Goal: Information Seeking & Learning: Learn about a topic

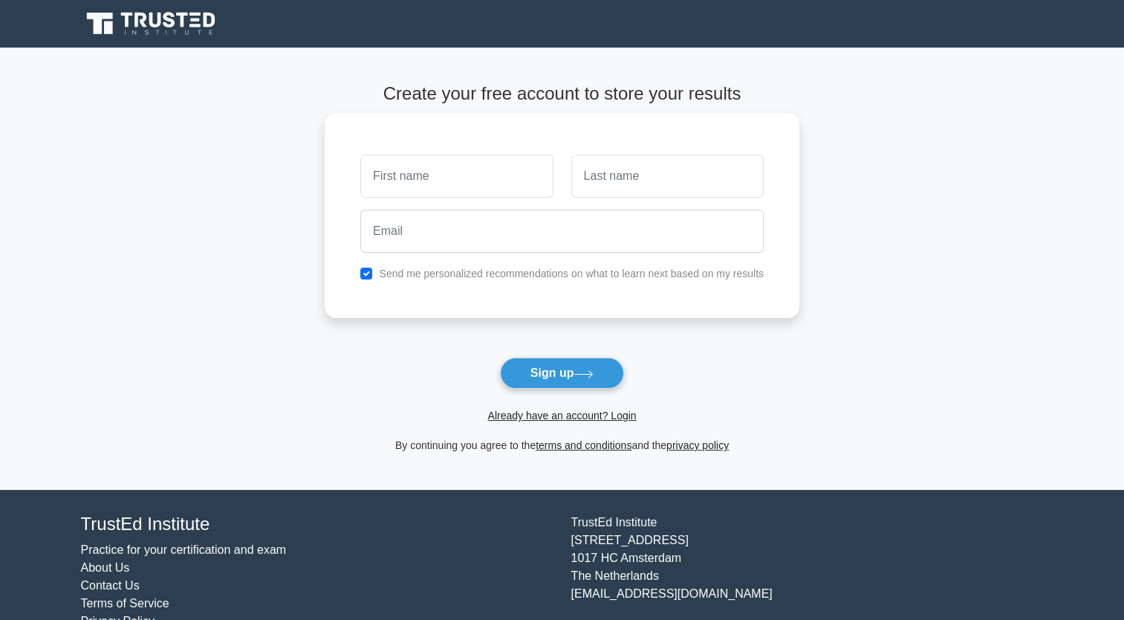
click at [496, 180] on input "text" at bounding box center [456, 176] width 192 height 43
type input "akankwasa"
click at [663, 178] on input "text" at bounding box center [667, 176] width 192 height 43
type input "brian"
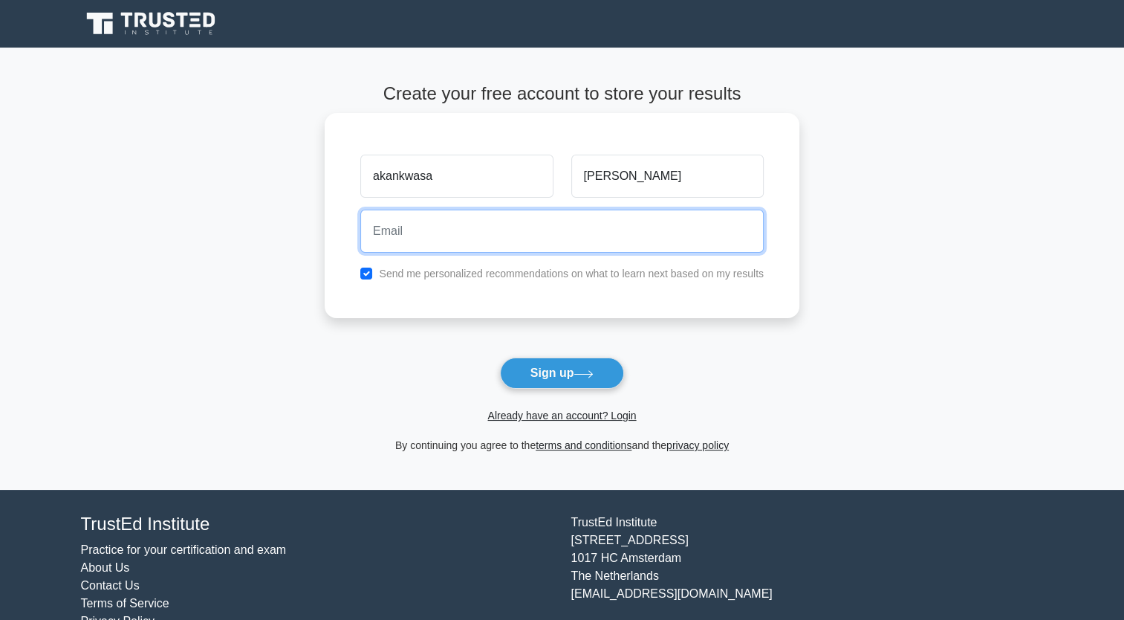
click at [619, 242] on input "email" at bounding box center [561, 230] width 403 height 43
type input "akankwasabrian40@gmail.com"
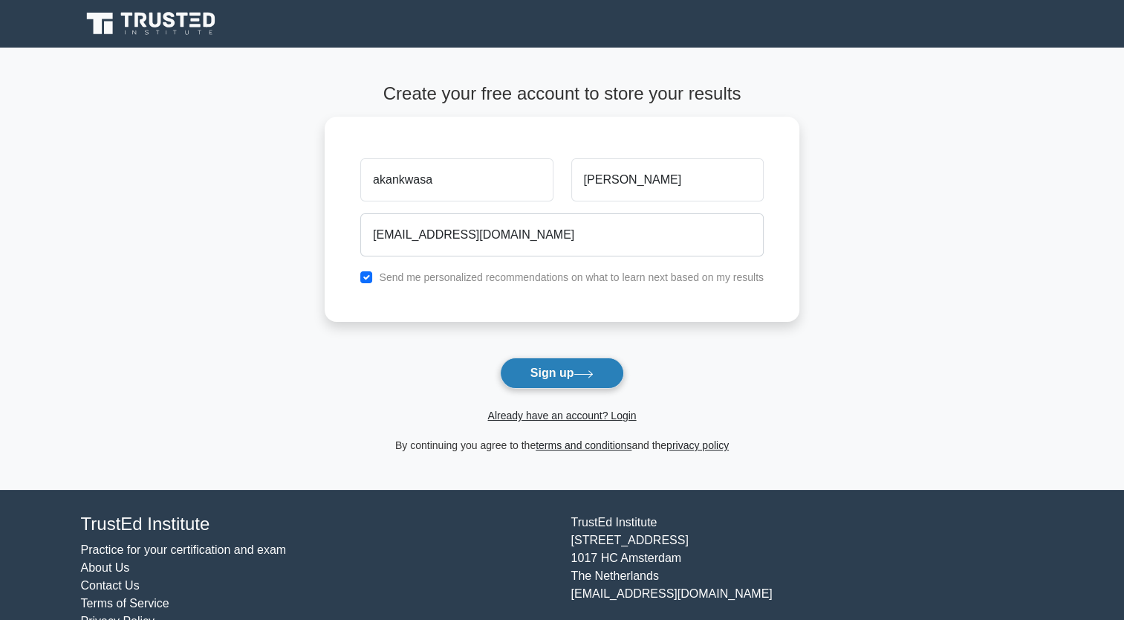
click at [574, 370] on button "Sign up" at bounding box center [562, 372] width 125 height 31
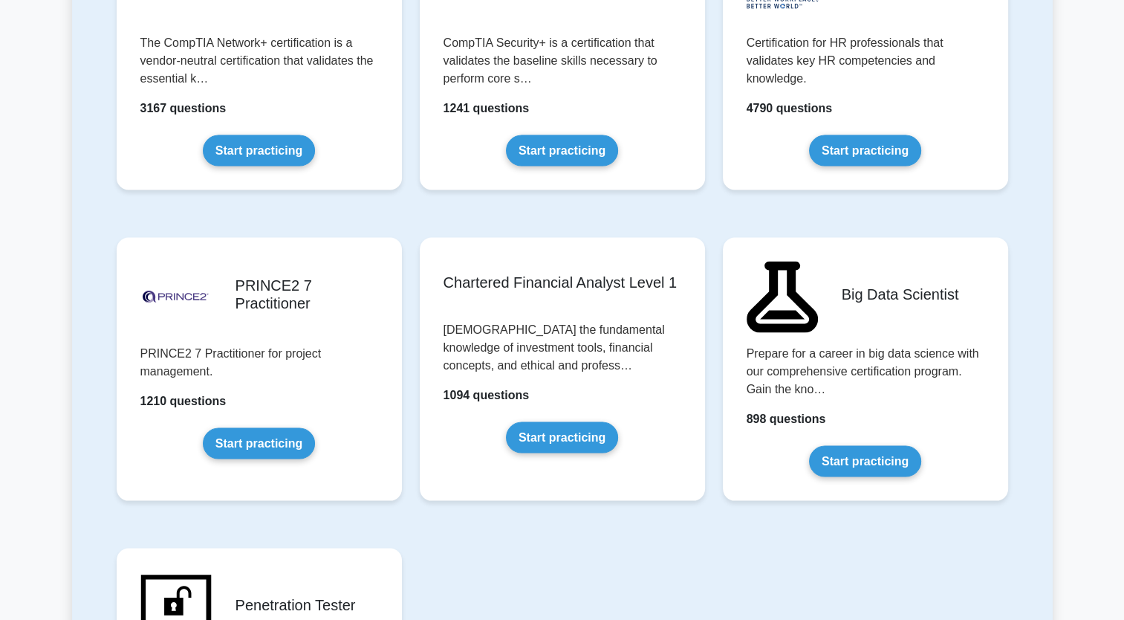
scroll to position [2813, 0]
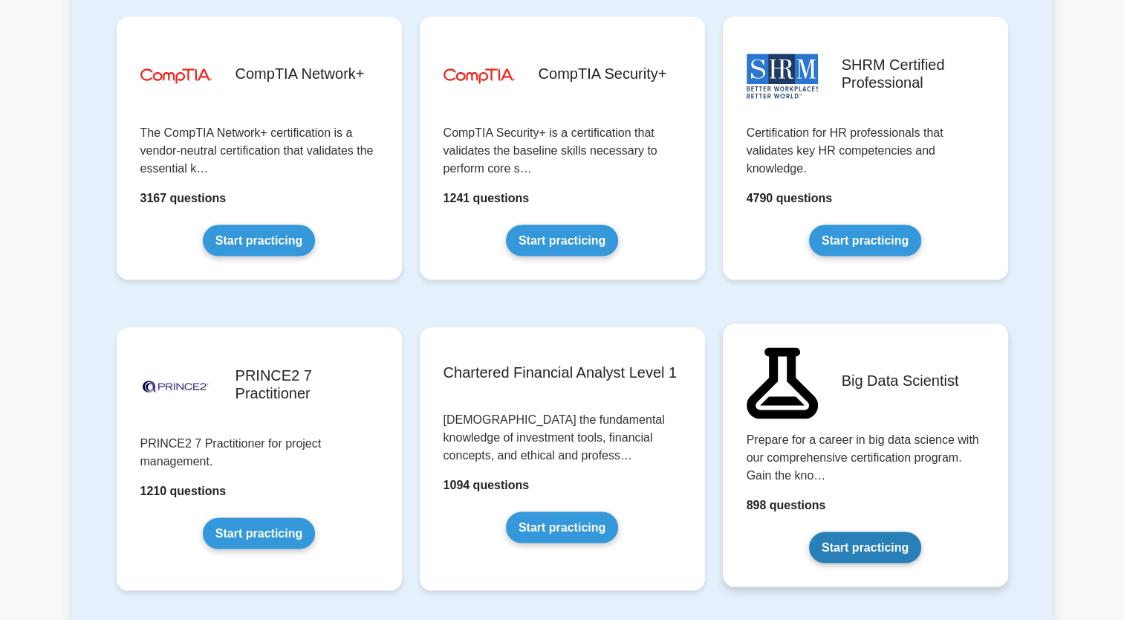
click at [850, 546] on link "Start practicing" at bounding box center [865, 547] width 112 height 31
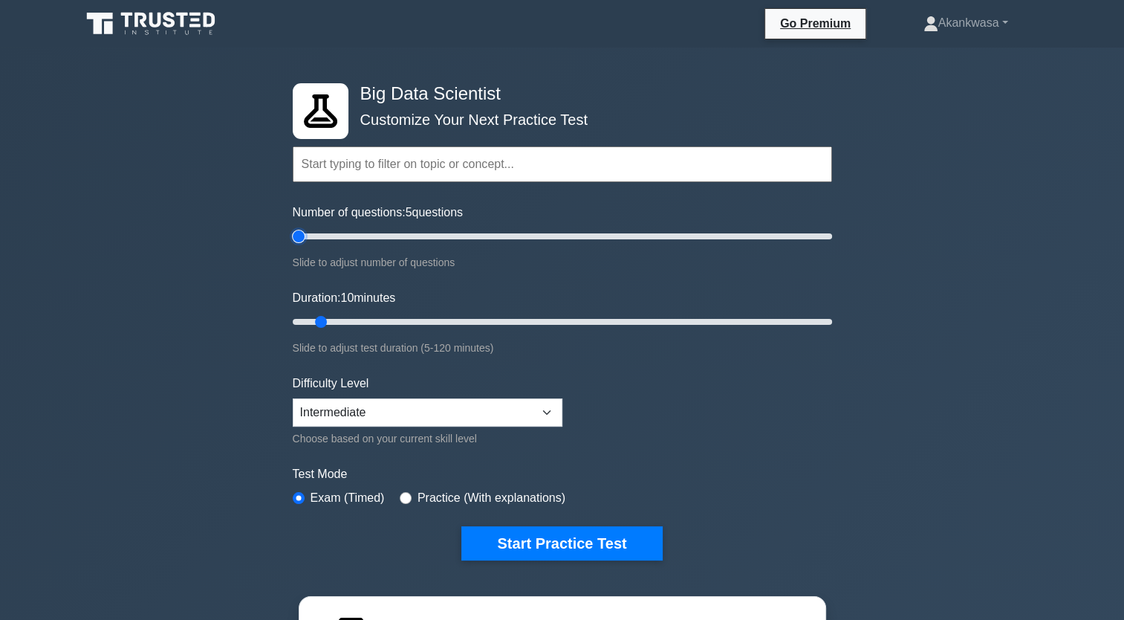
type input "5"
click at [303, 233] on input "Number of questions: 5 questions" at bounding box center [562, 236] width 539 height 18
click at [355, 316] on input "Duration: 15 minutes" at bounding box center [562, 322] width 539 height 18
click at [426, 314] on input "Duration: 35 minutes" at bounding box center [562, 322] width 539 height 18
click at [446, 315] on input "Duration: 35 minutes" at bounding box center [562, 322] width 539 height 18
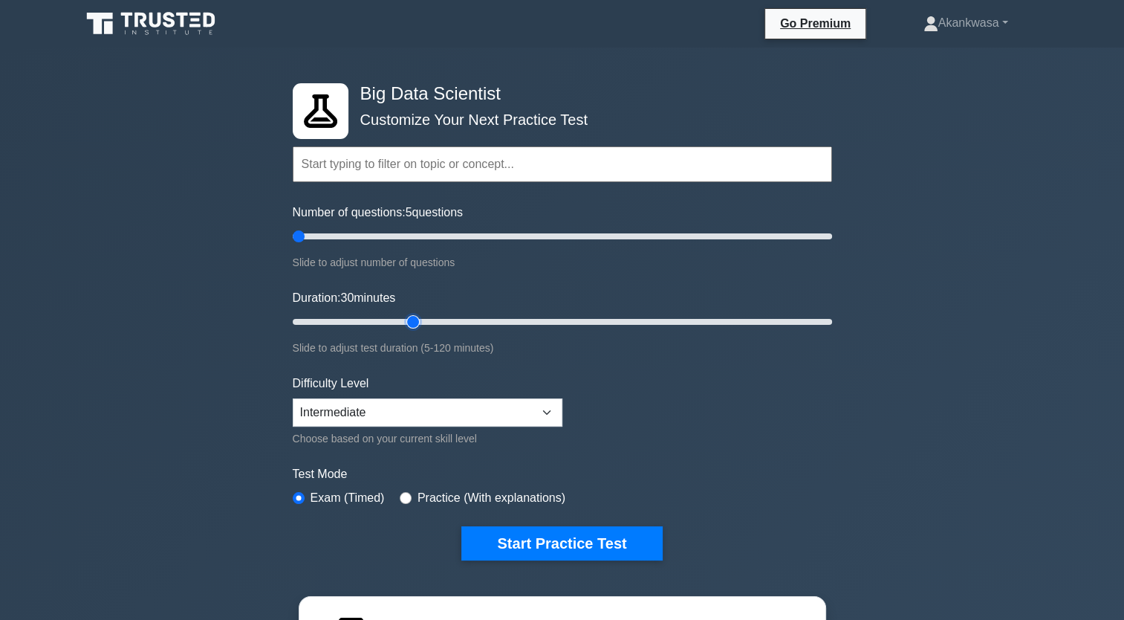
type input "30"
click at [414, 318] on input "Duration: 30 minutes" at bounding box center [562, 322] width 539 height 18
click at [395, 415] on select "Beginner Intermediate Expert" at bounding box center [428, 412] width 270 height 28
click at [293, 398] on select "Beginner Intermediate Expert" at bounding box center [428, 412] width 270 height 28
click at [417, 401] on select "Beginner Intermediate Expert" at bounding box center [428, 412] width 270 height 28
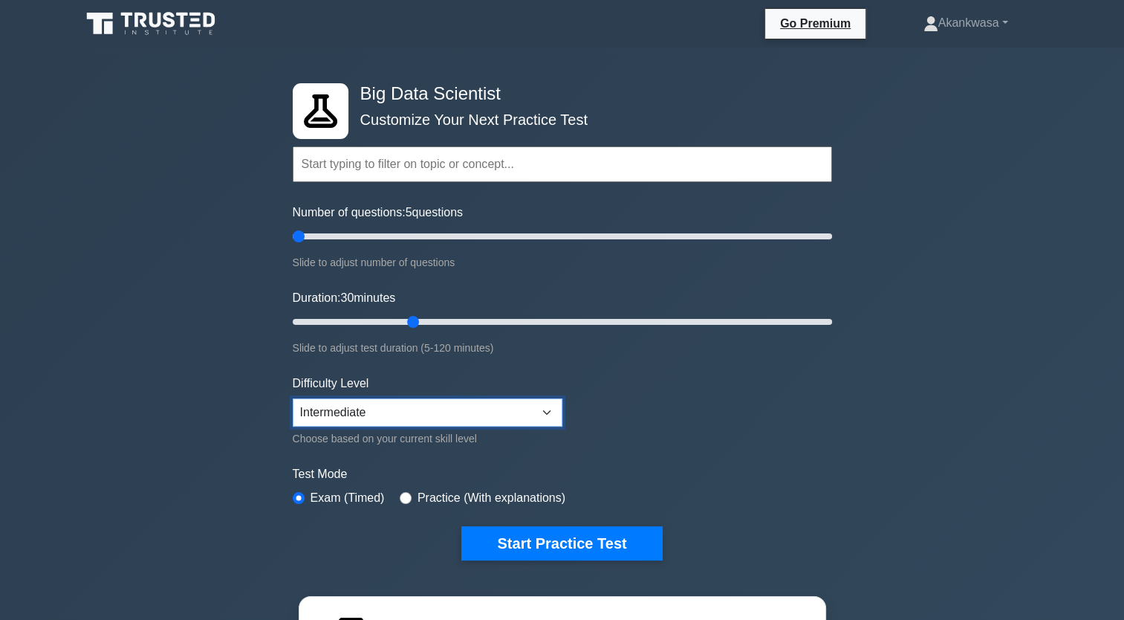
click at [293, 398] on select "Beginner Intermediate Expert" at bounding box center [428, 412] width 270 height 28
select select "expert"
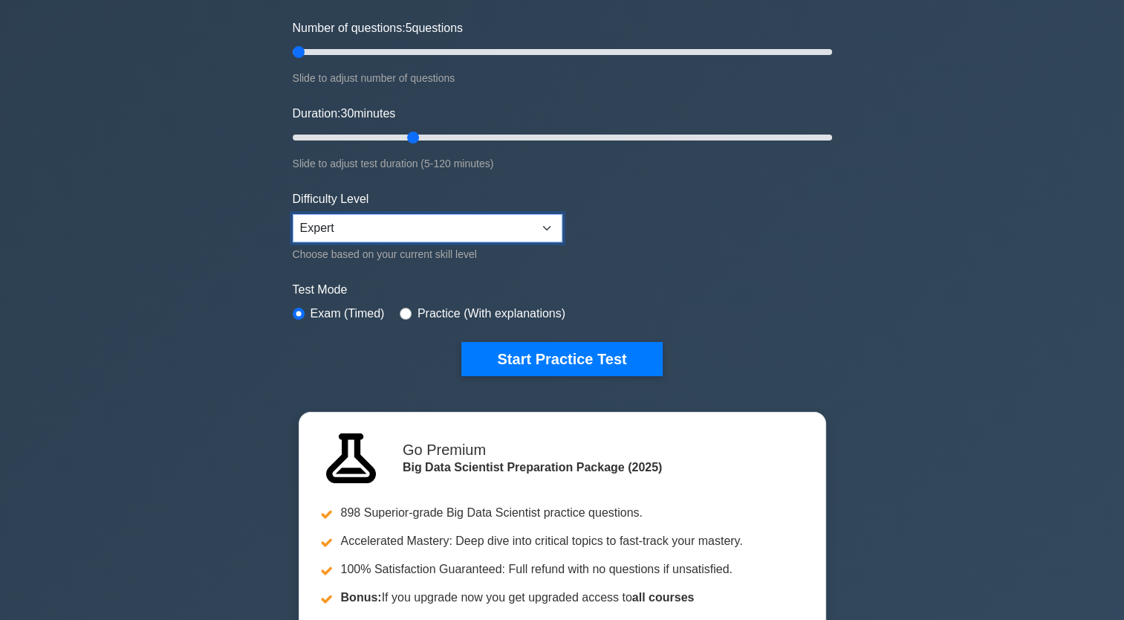
scroll to position [237, 0]
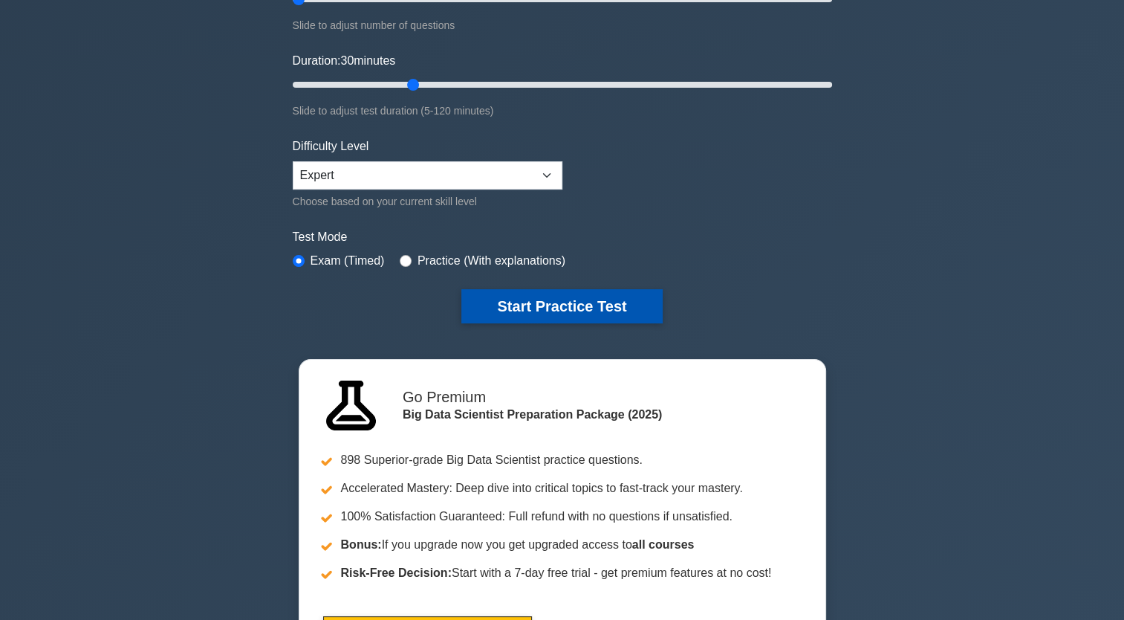
click at [542, 302] on button "Start Practice Test" at bounding box center [561, 306] width 201 height 34
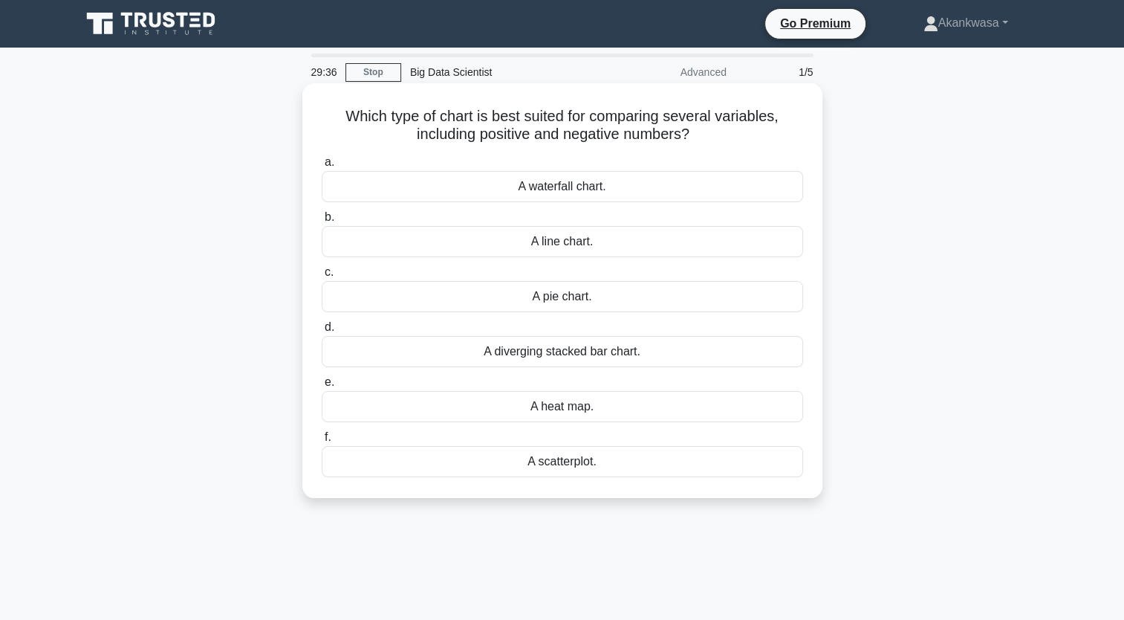
click at [526, 412] on div "A heat map." at bounding box center [562, 406] width 481 height 31
click at [322, 387] on input "e. A heat map." at bounding box center [322, 382] width 0 height 10
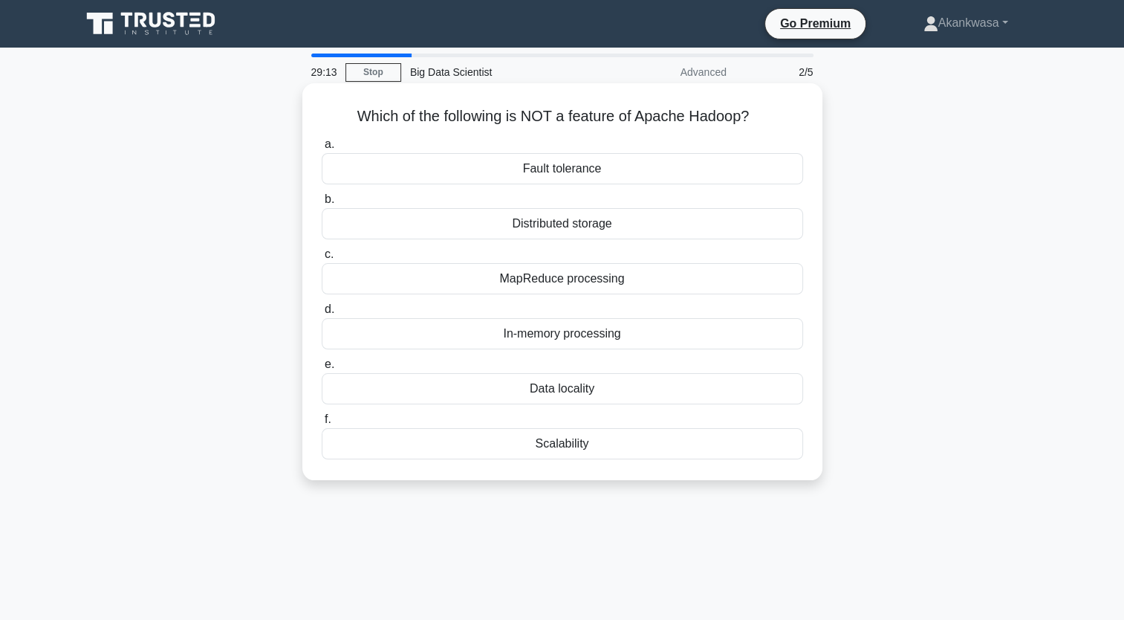
click at [575, 443] on div "Scalability" at bounding box center [562, 443] width 481 height 31
click at [322, 424] on input "f. Scalability" at bounding box center [322, 420] width 0 height 10
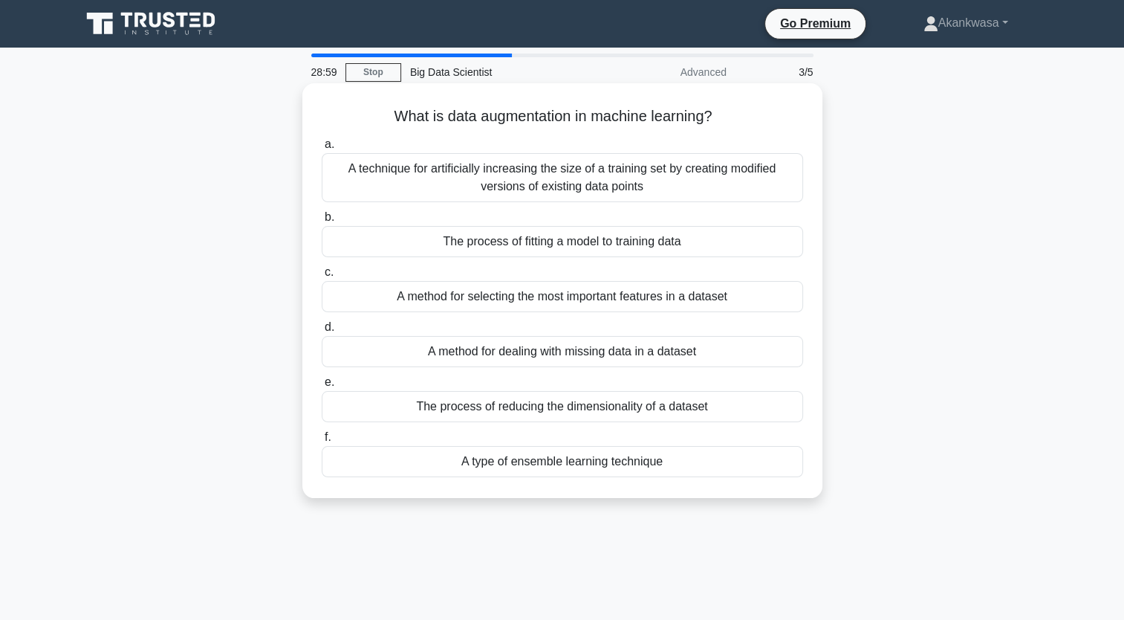
click at [425, 174] on div "A technique for artificially increasing the size of a training set by creating …" at bounding box center [562, 177] width 481 height 49
click at [322, 149] on input "a. A technique for artificially increasing the size of a training set by creati…" at bounding box center [322, 145] width 0 height 10
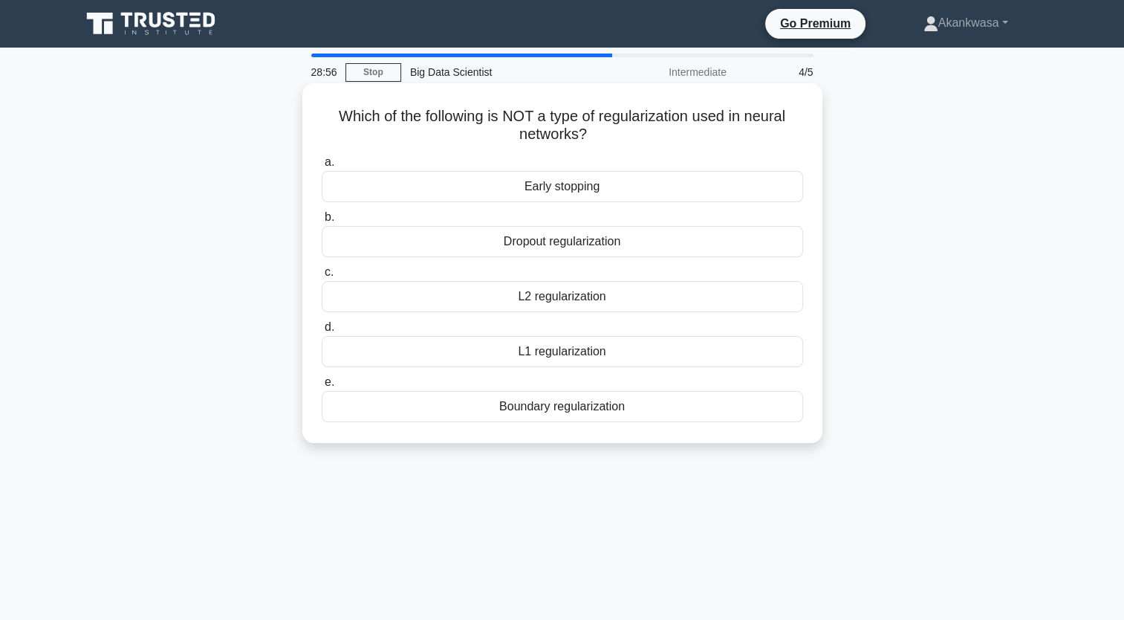
click at [505, 190] on div "Early stopping" at bounding box center [562, 186] width 481 height 31
click at [322, 167] on input "a. Early stopping" at bounding box center [322, 162] width 0 height 10
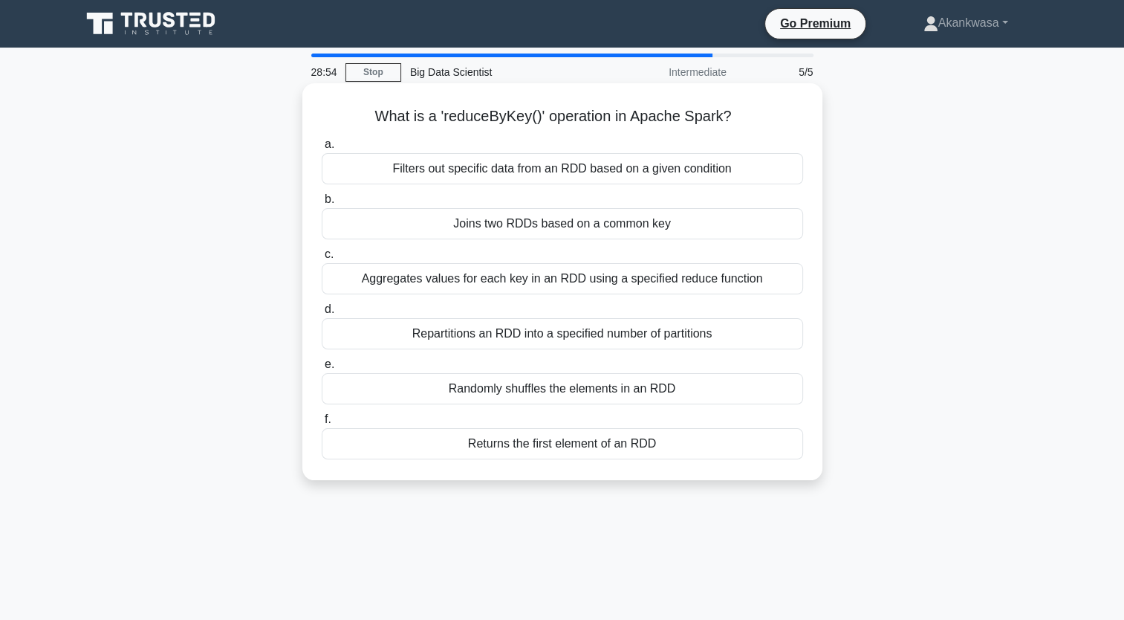
click at [514, 169] on div "Filters out specific data from an RDD based on a given condition" at bounding box center [562, 168] width 481 height 31
click at [322, 149] on input "a. Filters out specific data from an RDD based on a given condition" at bounding box center [322, 145] width 0 height 10
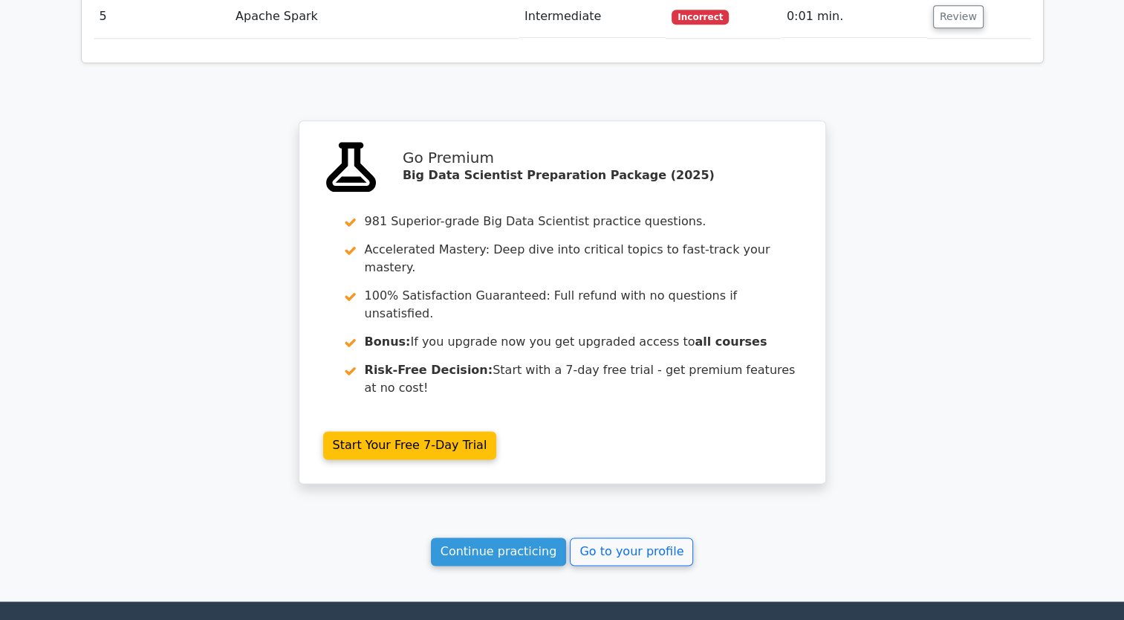
scroll to position [1936, 0]
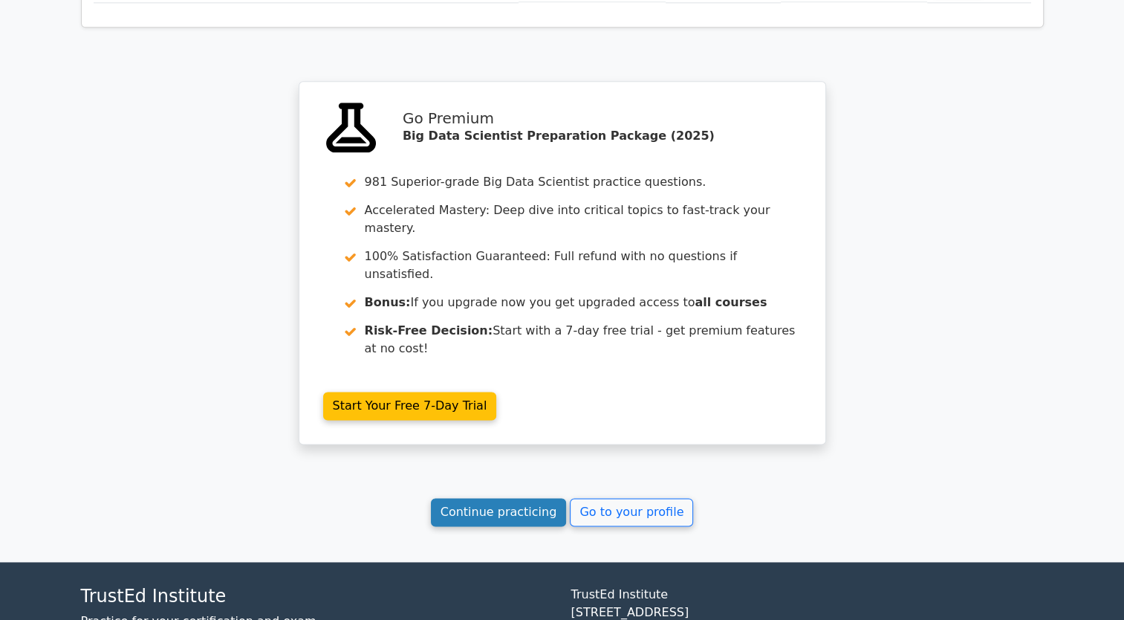
click at [488, 498] on link "Continue practicing" at bounding box center [499, 512] width 136 height 28
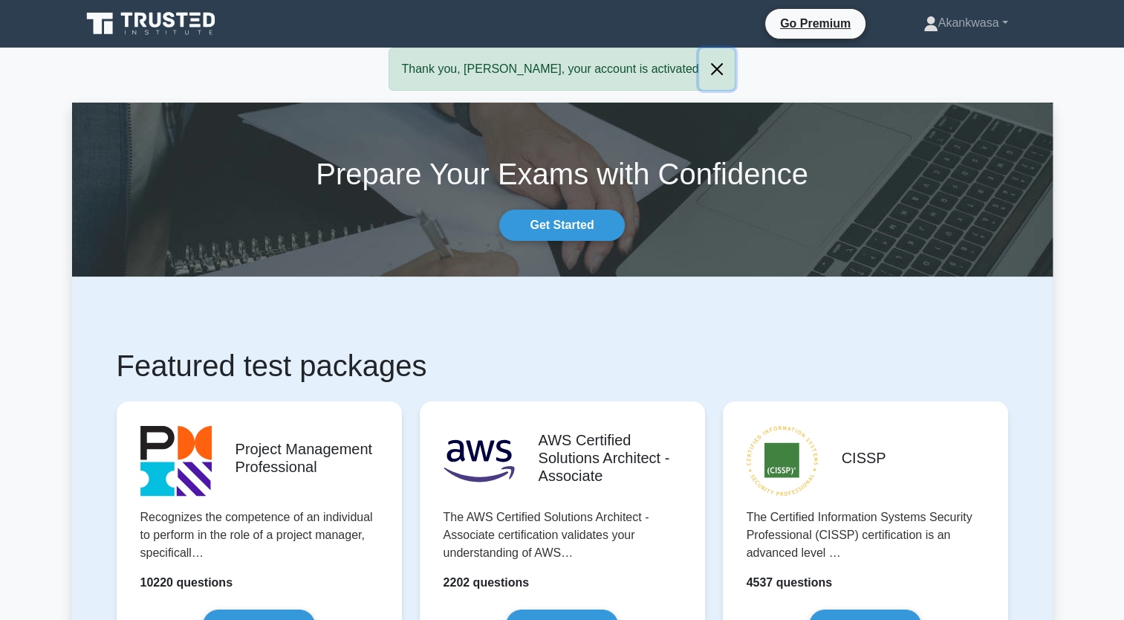
click at [699, 71] on button "Close" at bounding box center [717, 69] width 36 height 42
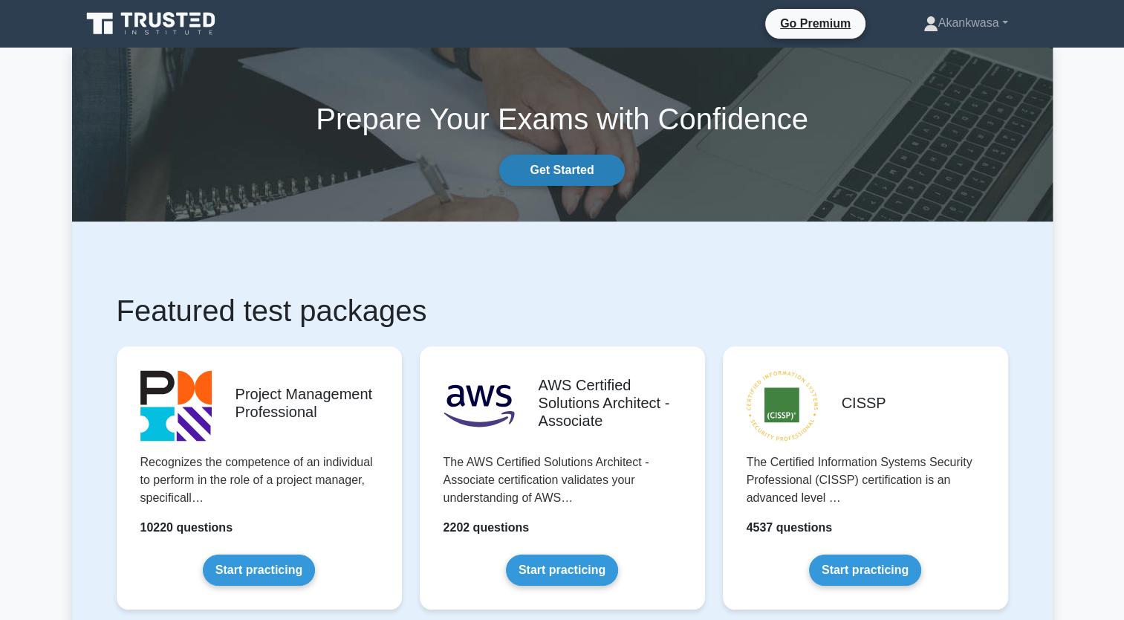
click at [562, 167] on link "Get Started" at bounding box center [561, 170] width 125 height 31
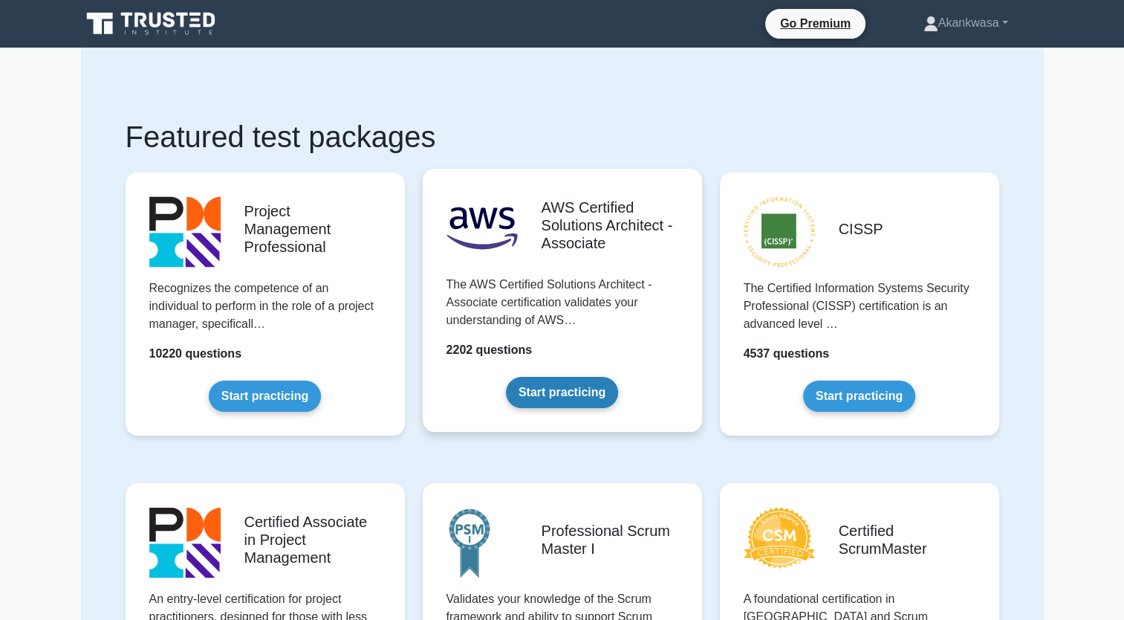
click at [571, 382] on link "Start practicing" at bounding box center [562, 392] width 112 height 31
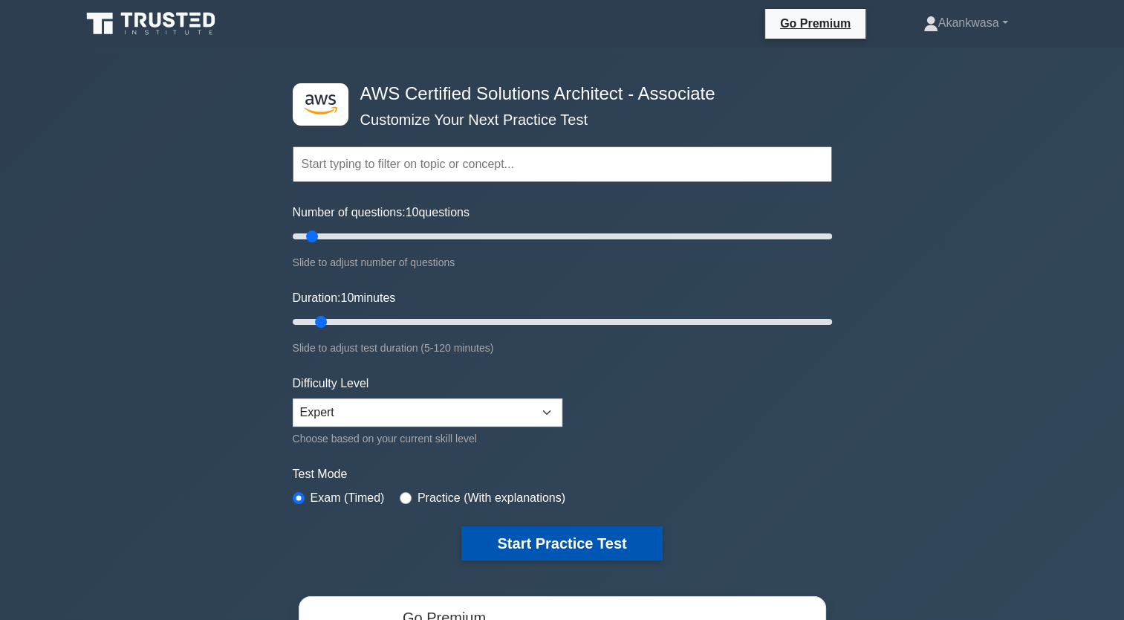
click at [544, 542] on button "Start Practice Test" at bounding box center [561, 543] width 201 height 34
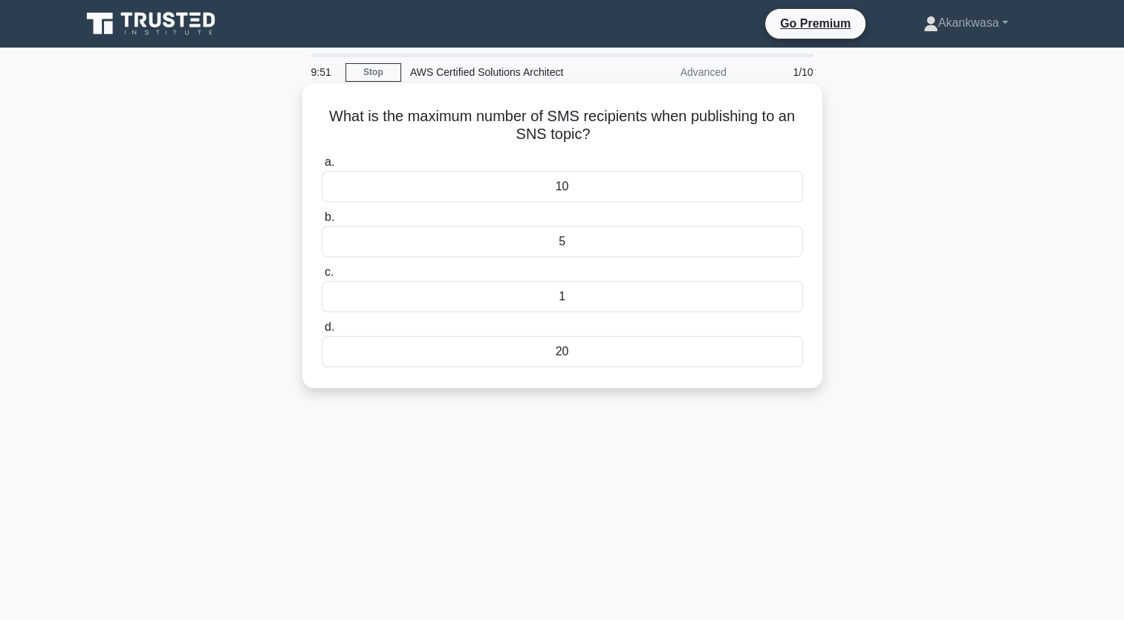
click at [528, 302] on div "1" at bounding box center [562, 296] width 481 height 31
click at [322, 277] on input "c. 1" at bounding box center [322, 272] width 0 height 10
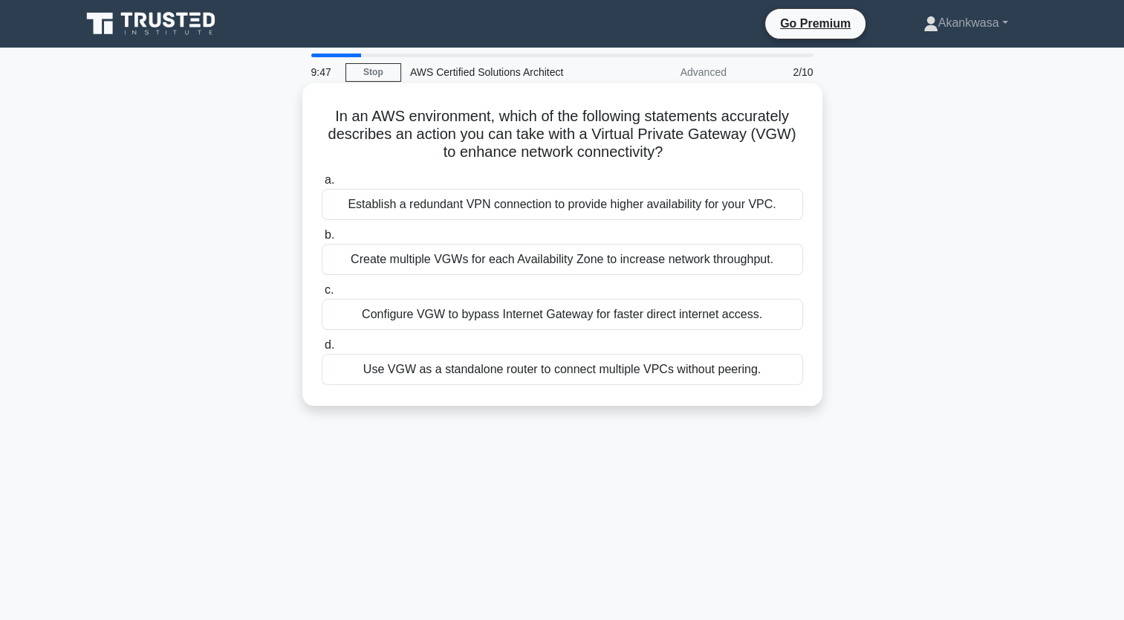
click at [409, 267] on div "Create multiple VGWs for each Availability Zone to increase network throughput." at bounding box center [562, 259] width 481 height 31
click at [322, 240] on input "b. Create multiple VGWs for each Availability Zone to increase network throughp…" at bounding box center [322, 235] width 0 height 10
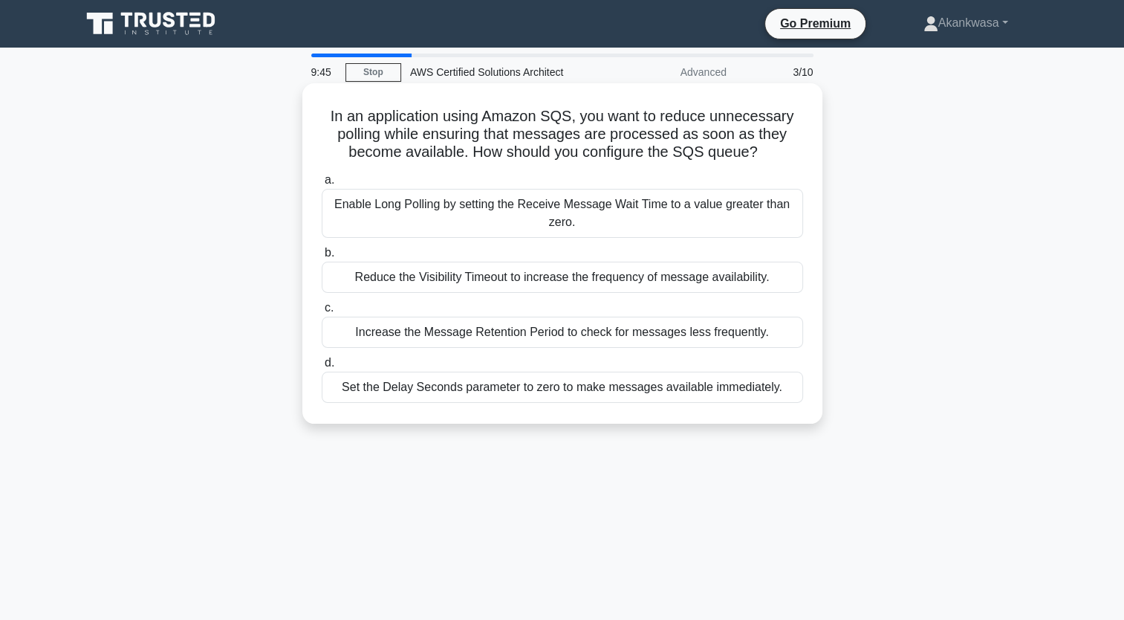
click at [380, 389] on div "Set the Delay Seconds parameter to zero to make messages available immediately." at bounding box center [562, 386] width 481 height 31
click at [322, 368] on input "d. Set the Delay Seconds parameter to zero to make messages available immediate…" at bounding box center [322, 363] width 0 height 10
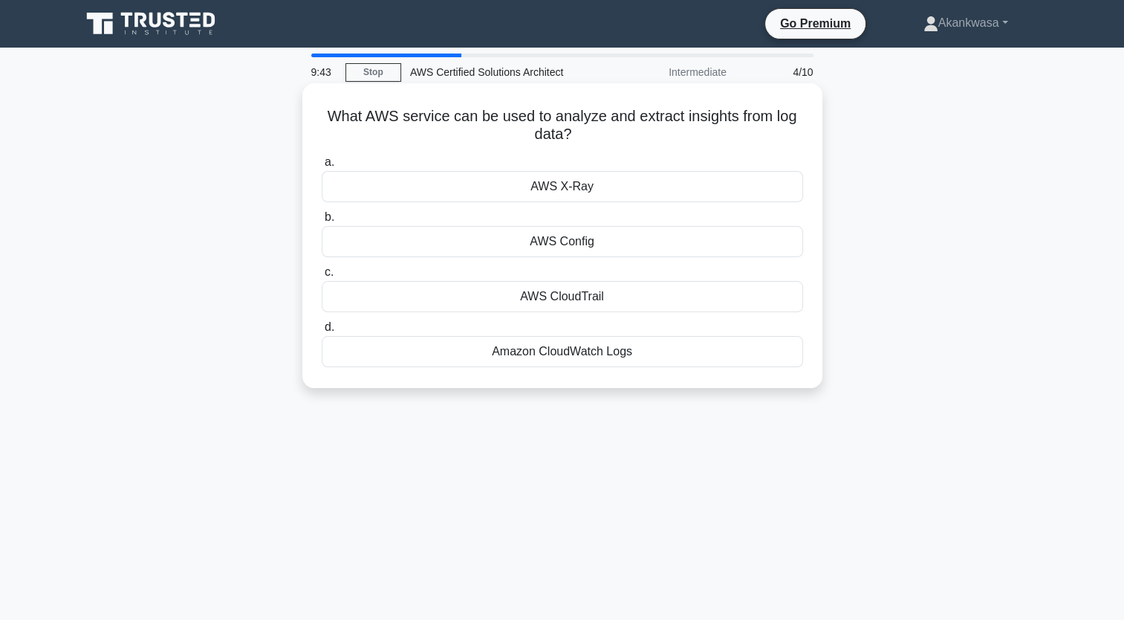
click at [466, 201] on div "AWS X-Ray" at bounding box center [562, 186] width 481 height 31
click at [322, 167] on input "a. AWS X-Ray" at bounding box center [322, 162] width 0 height 10
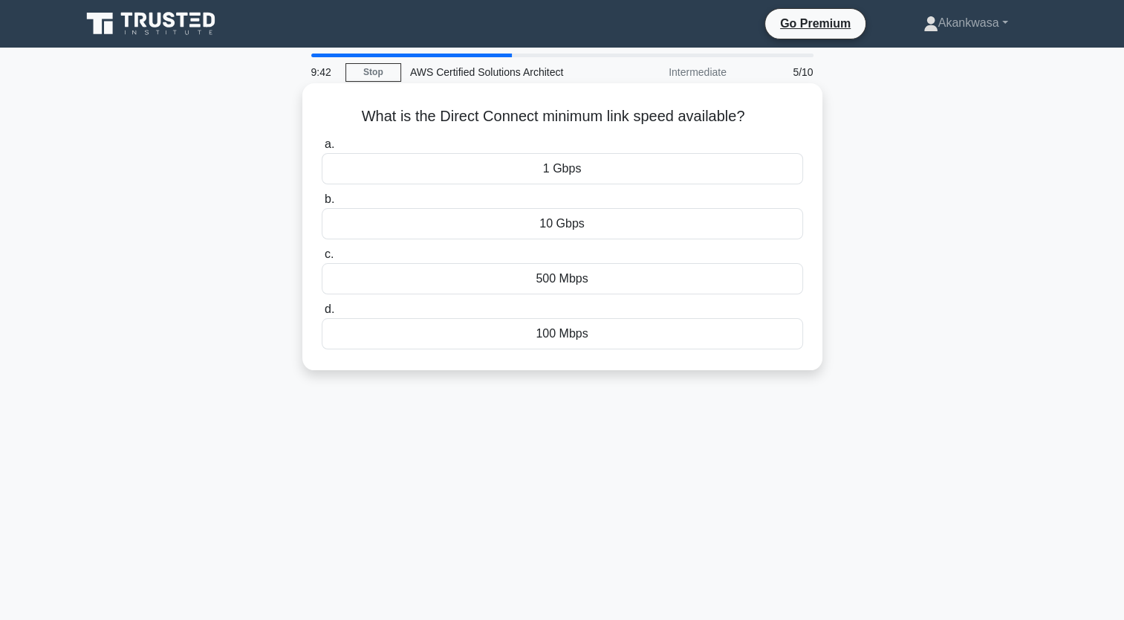
click at [482, 331] on div "100 Mbps" at bounding box center [562, 333] width 481 height 31
click at [322, 314] on input "d. 100 Mbps" at bounding box center [322, 310] width 0 height 10
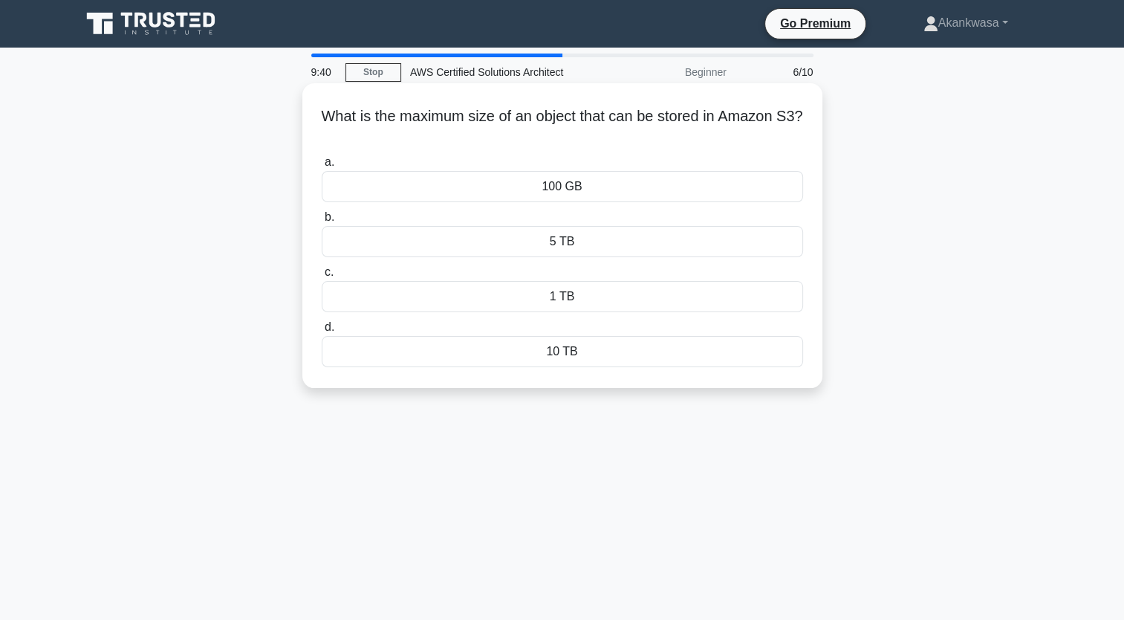
click at [503, 173] on div "100 GB" at bounding box center [562, 186] width 481 height 31
click at [322, 167] on input "a. 100 GB" at bounding box center [322, 162] width 0 height 10
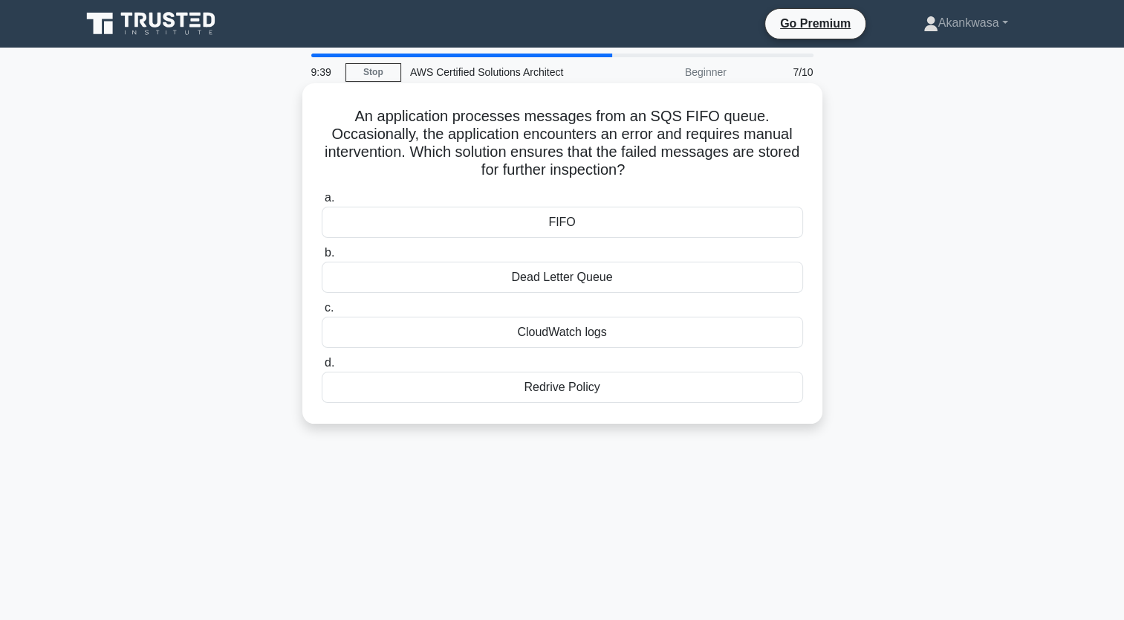
click at [494, 237] on div "FIFO" at bounding box center [562, 222] width 481 height 31
click at [322, 203] on input "a. FIFO" at bounding box center [322, 198] width 0 height 10
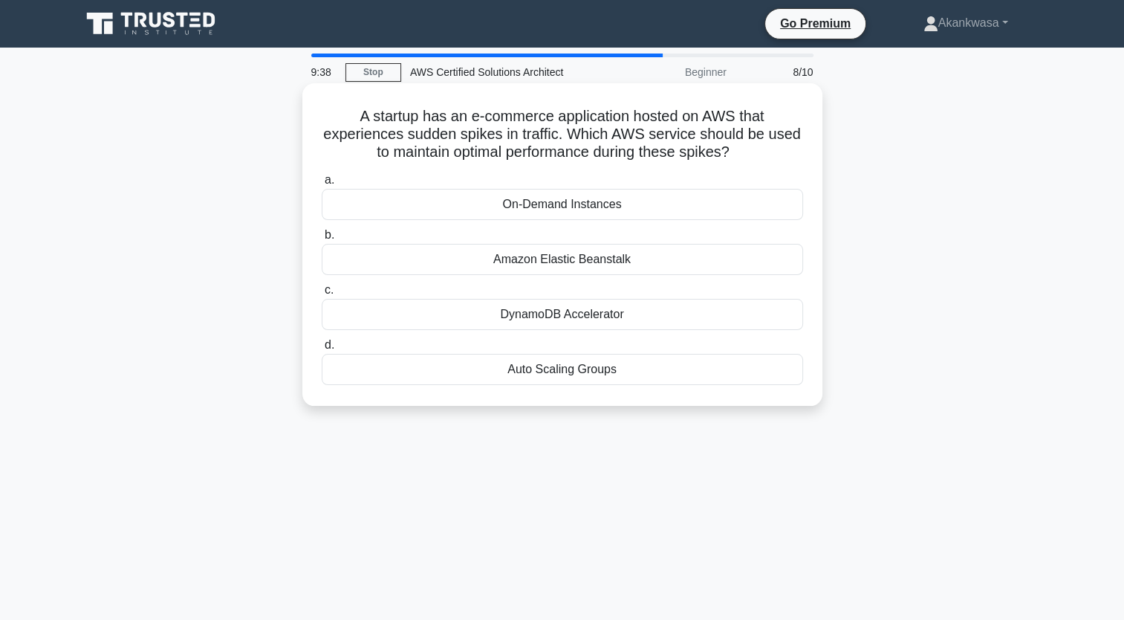
click at [488, 309] on div "DynamoDB Accelerator" at bounding box center [562, 314] width 481 height 31
click at [322, 295] on input "c. DynamoDB Accelerator" at bounding box center [322, 290] width 0 height 10
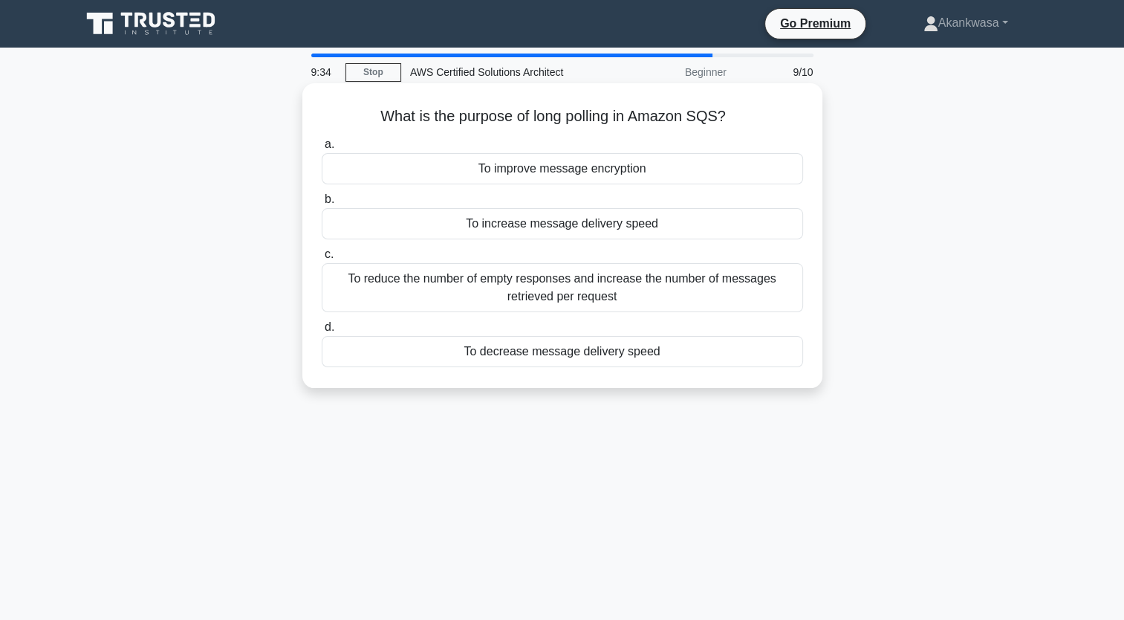
click at [551, 173] on div "To improve message encryption" at bounding box center [562, 168] width 481 height 31
click at [322, 149] on input "a. To improve message encryption" at bounding box center [322, 145] width 0 height 10
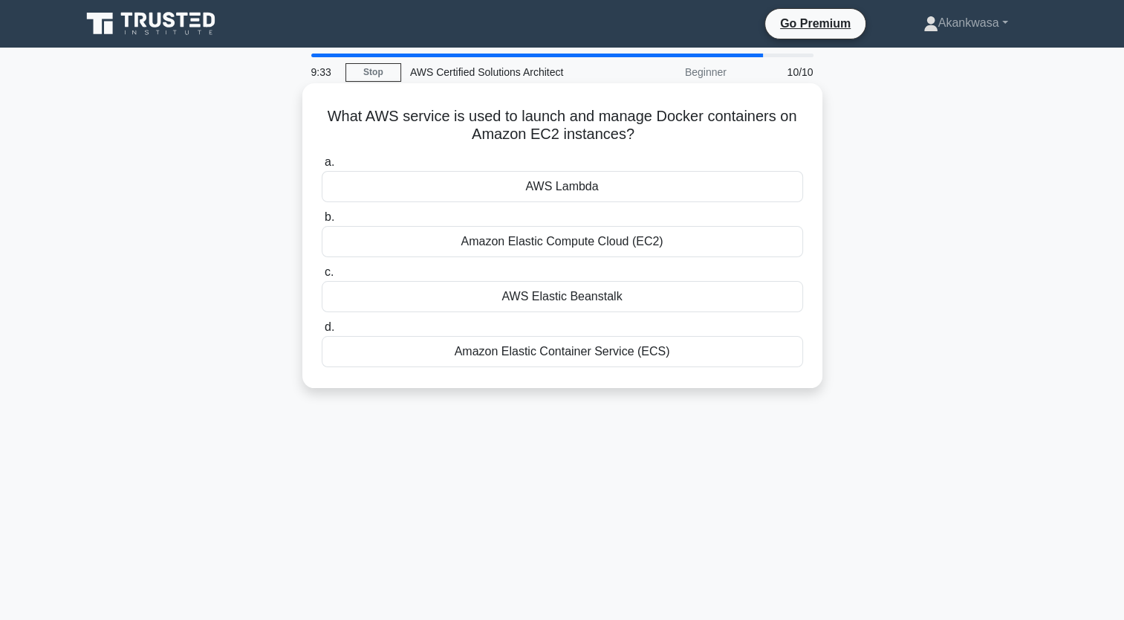
click at [548, 196] on div "AWS Lambda" at bounding box center [562, 186] width 481 height 31
click at [322, 167] on input "a. AWS Lambda" at bounding box center [322, 162] width 0 height 10
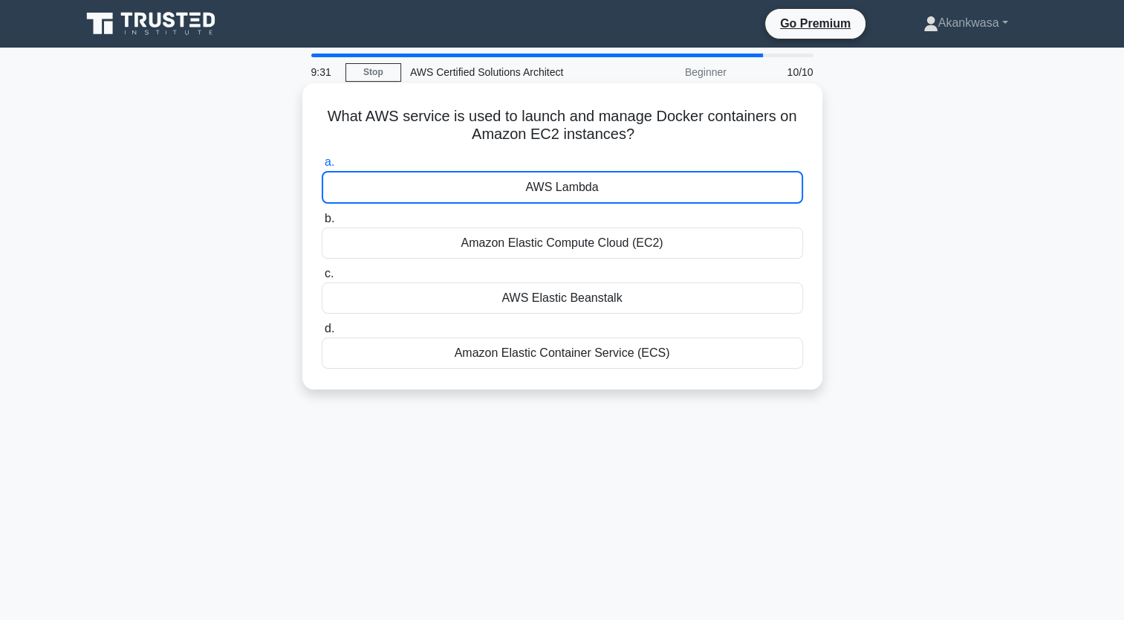
click at [526, 303] on div "AWS Elastic Beanstalk" at bounding box center [562, 297] width 481 height 31
click at [322, 279] on input "c. AWS Elastic Beanstalk" at bounding box center [322, 274] width 0 height 10
